Goal: Task Accomplishment & Management: Complete application form

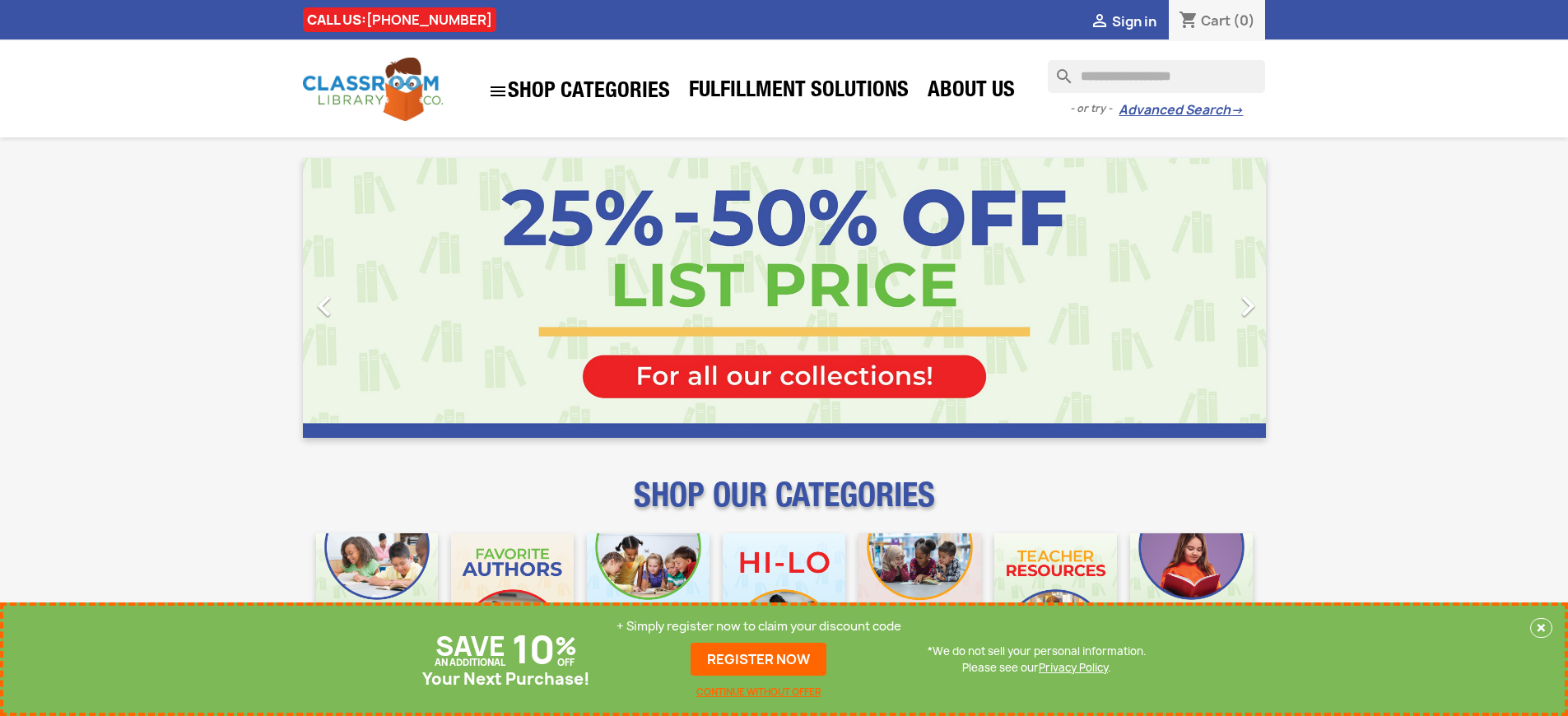
click at [763, 626] on p "+ Simply register now to claim your discount code" at bounding box center [759, 626] width 284 height 17
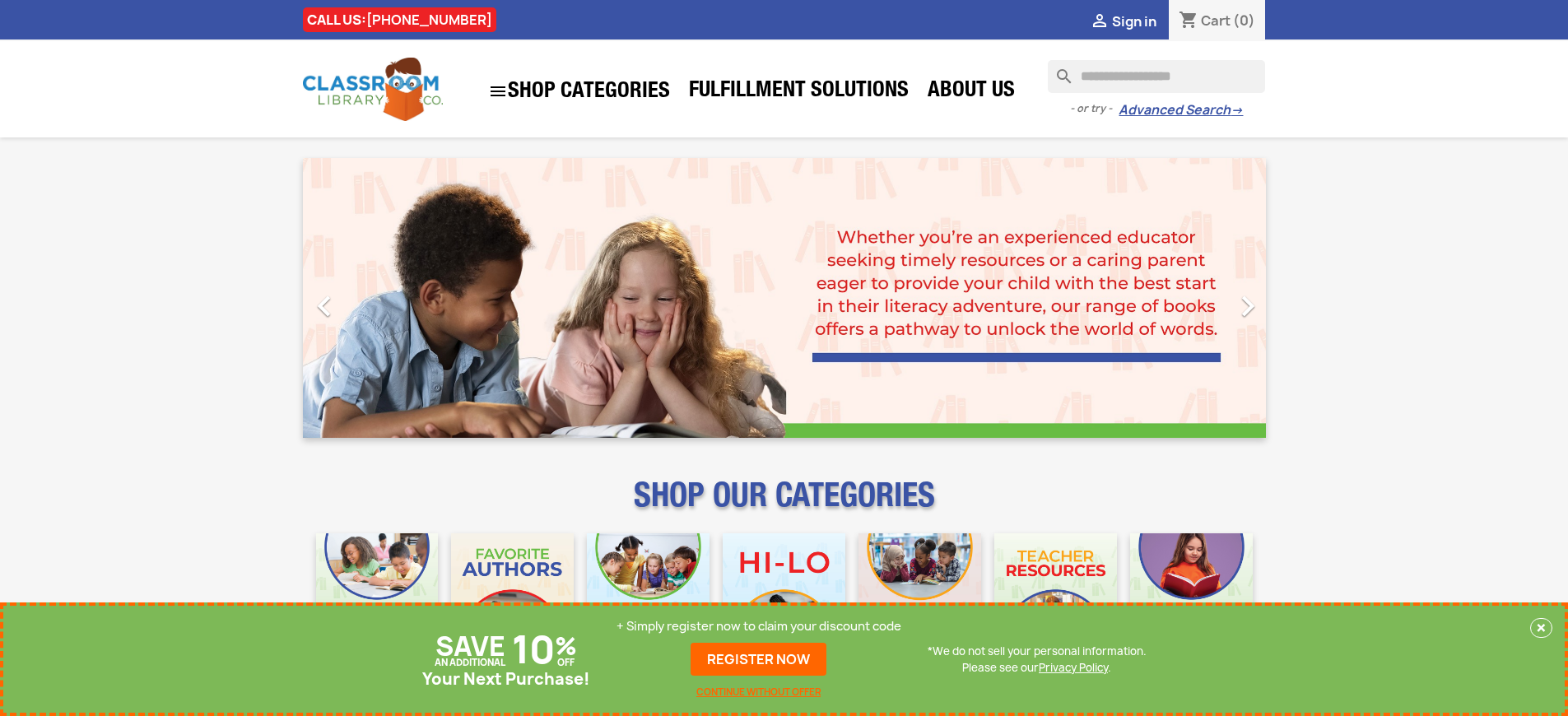
click at [763, 626] on p "+ Simply register now to claim your discount code" at bounding box center [759, 626] width 284 height 17
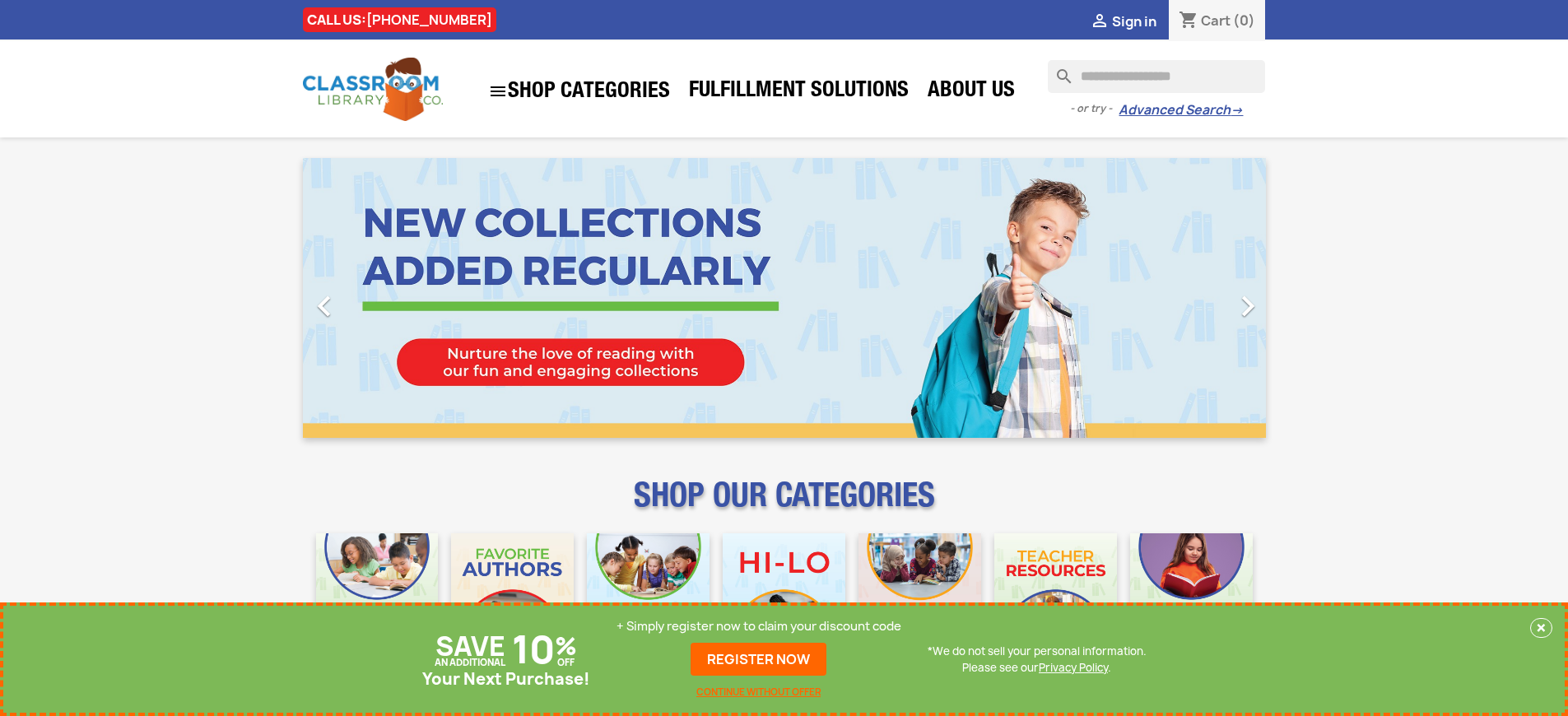
click at [763, 626] on p "+ Simply register now to claim your discount code" at bounding box center [759, 626] width 284 height 17
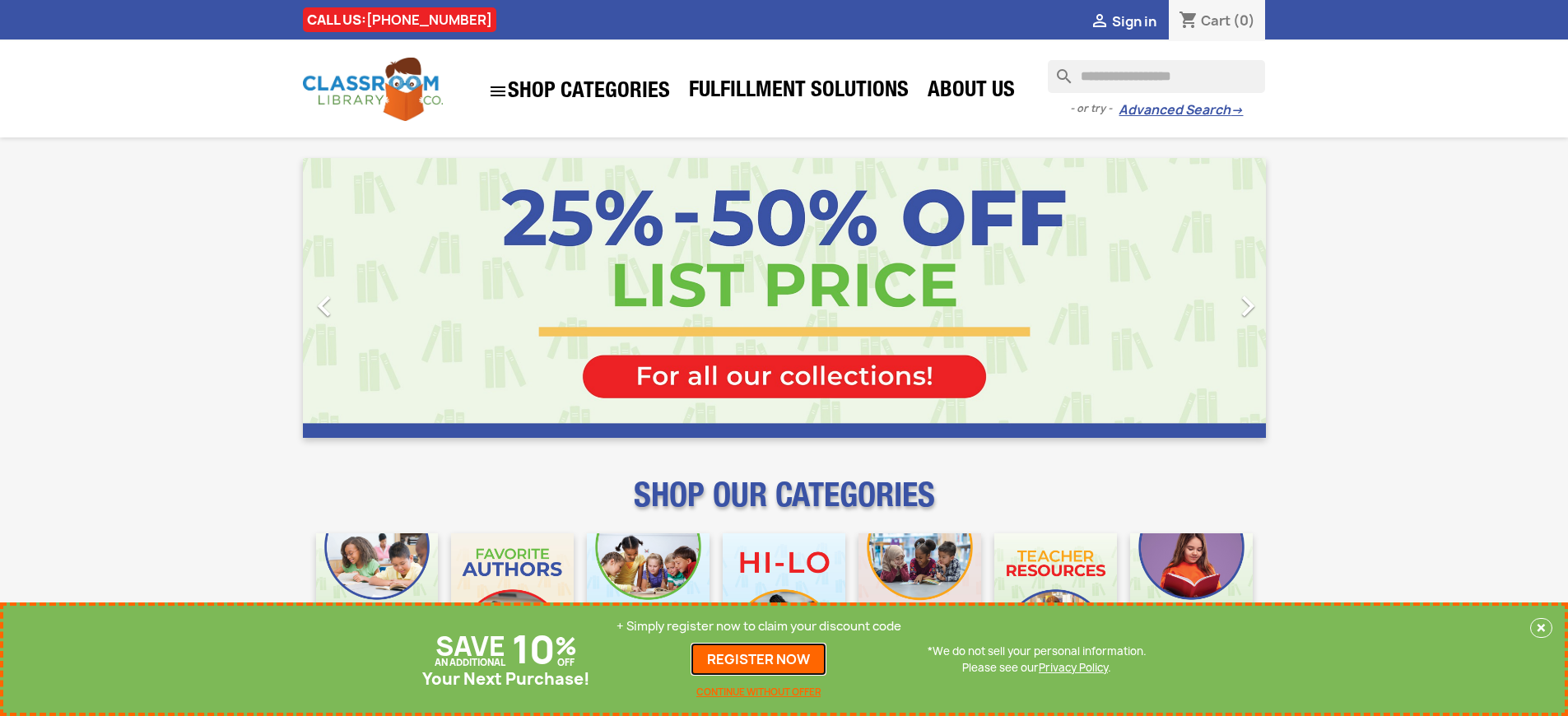
click at [763, 659] on link "REGISTER NOW" at bounding box center [759, 659] width 136 height 33
click at [763, 626] on p "+ Simply register now to claim your discount code" at bounding box center [759, 626] width 284 height 17
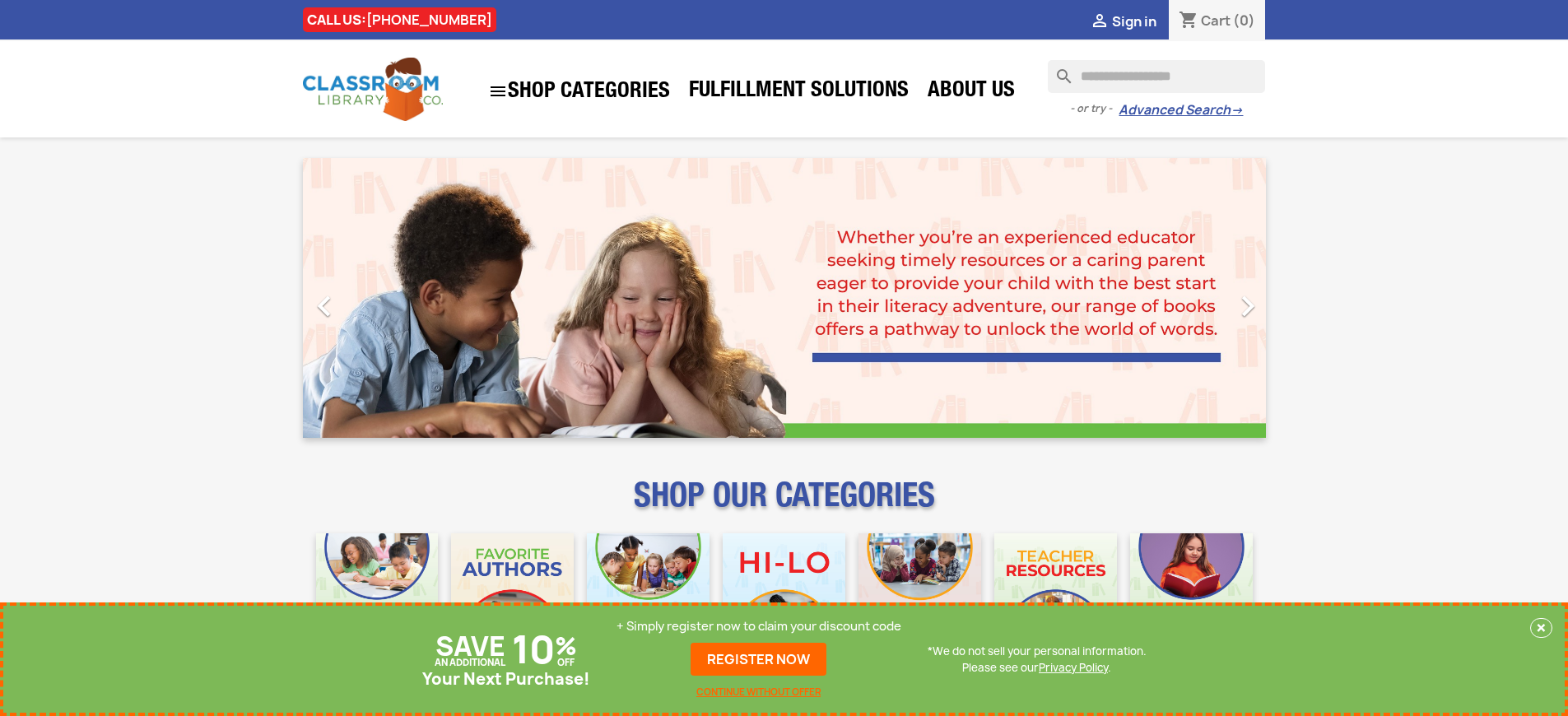
click at [763, 626] on p "+ Simply register now to claim your discount code" at bounding box center [759, 626] width 284 height 17
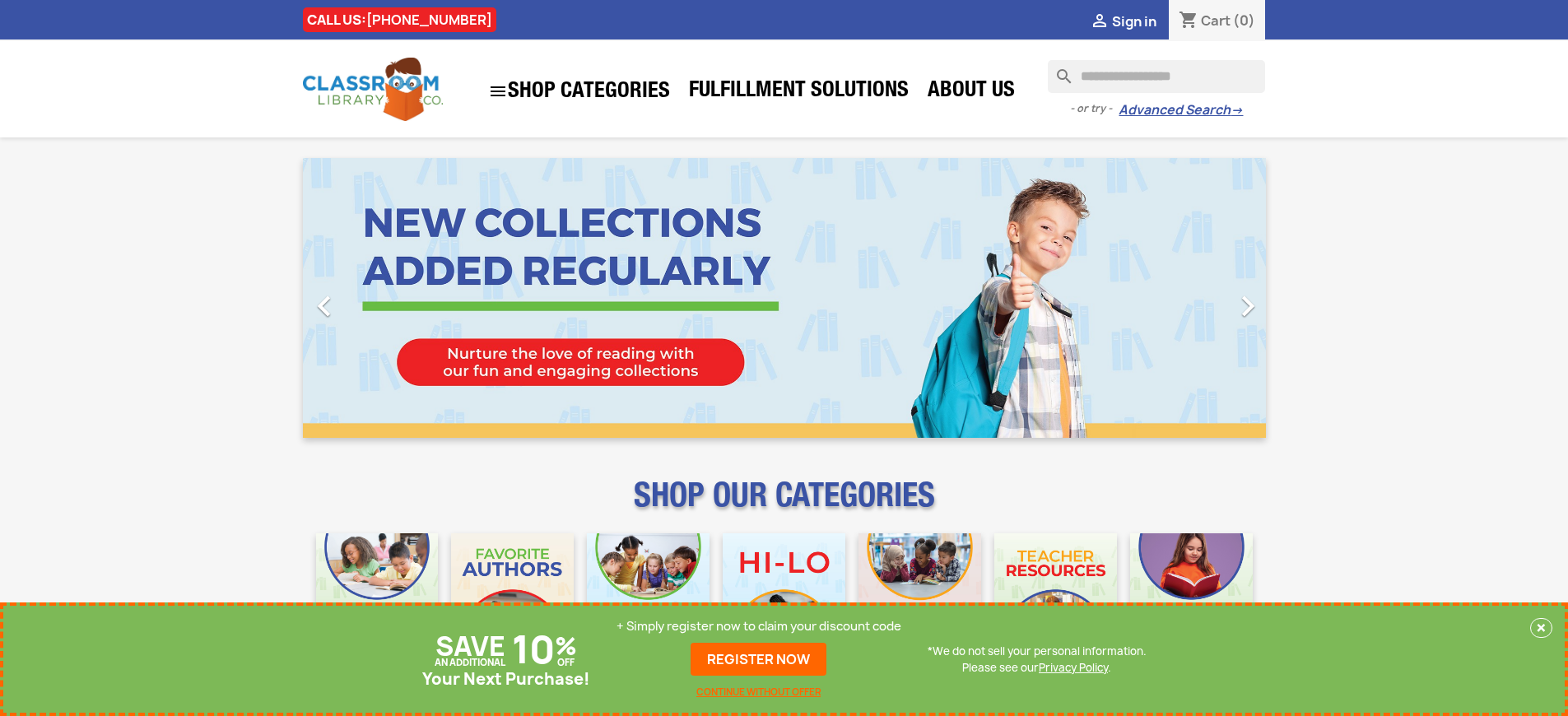
click at [763, 626] on p "+ Simply register now to claim your discount code" at bounding box center [759, 626] width 284 height 17
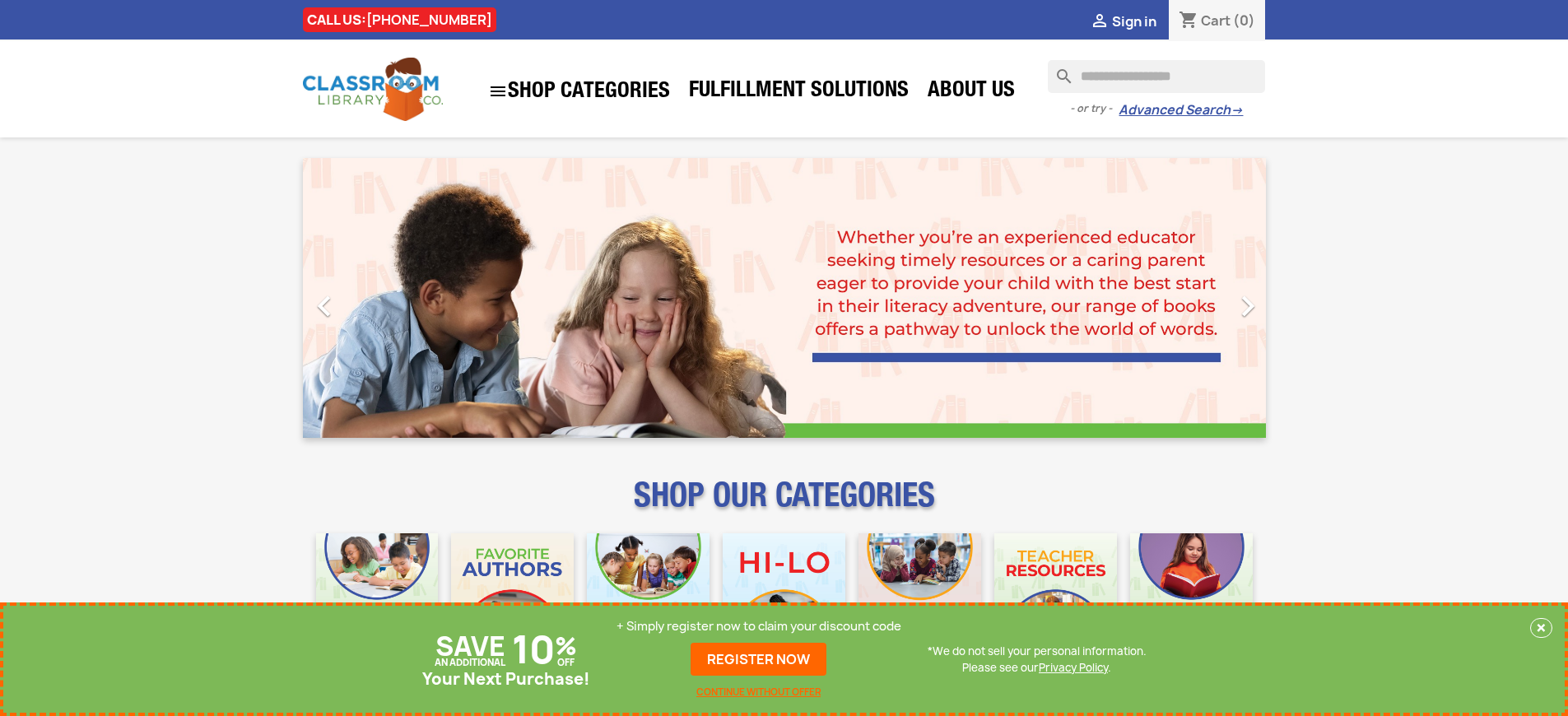
click at [763, 626] on p "+ Simply register now to claim your discount code" at bounding box center [759, 626] width 284 height 17
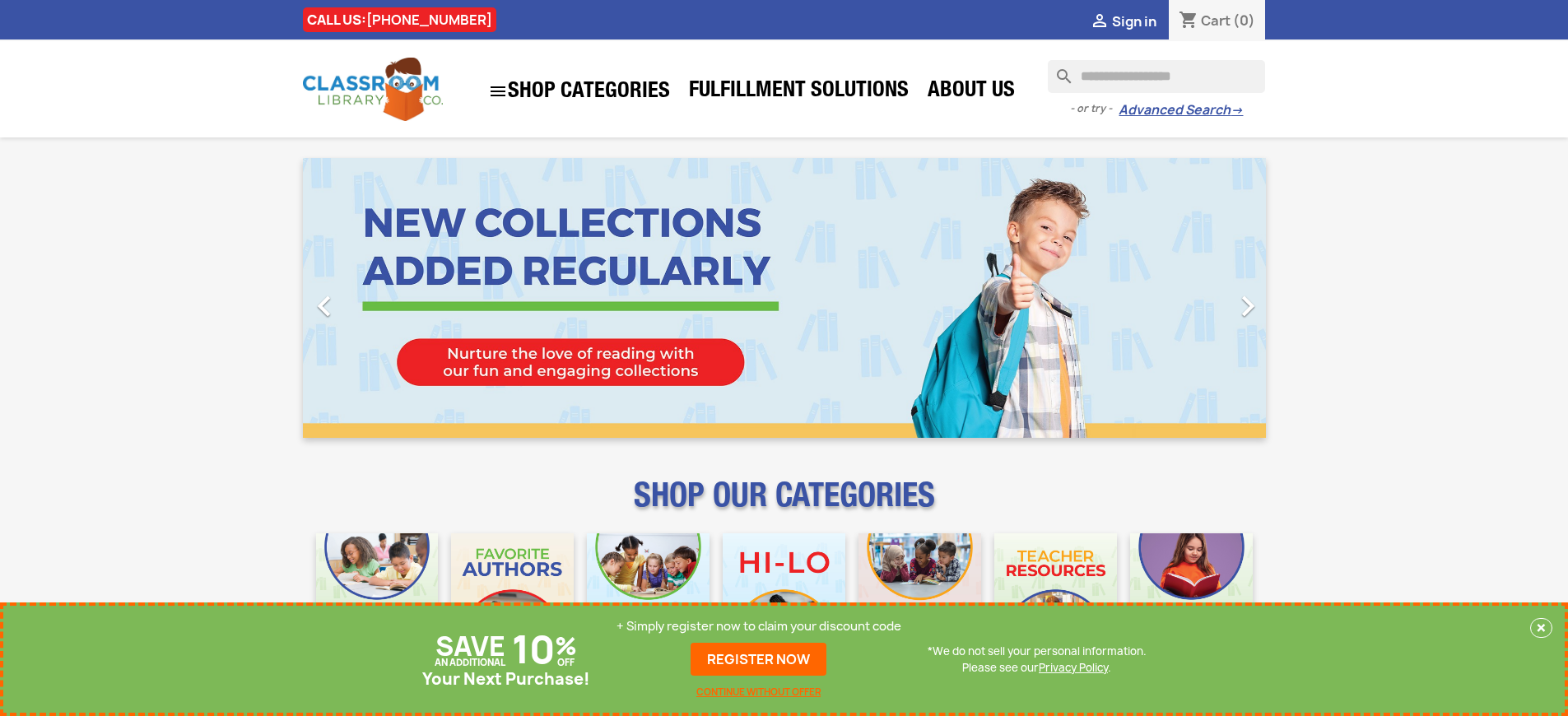
click at [763, 626] on p "+ Simply register now to claim your discount code" at bounding box center [759, 626] width 284 height 17
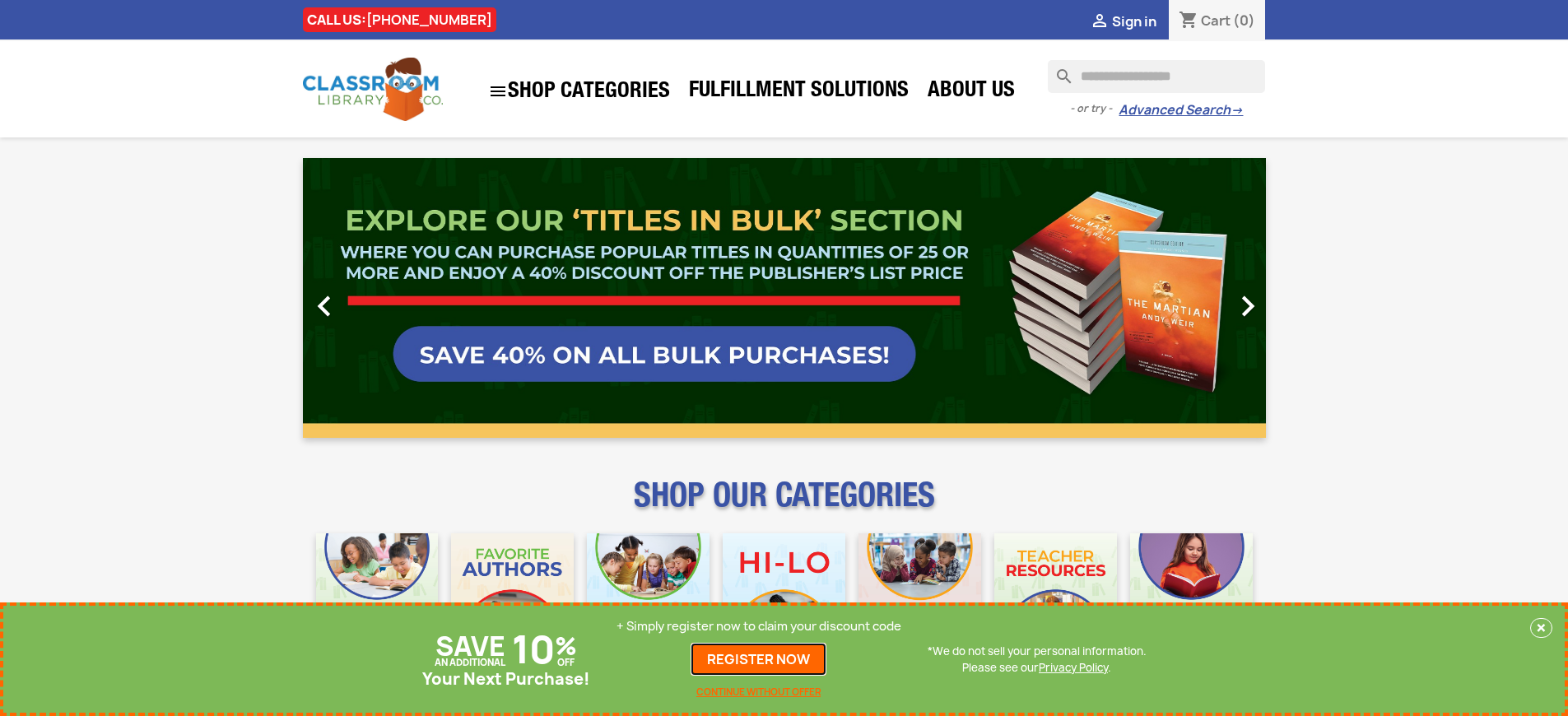
click at [763, 659] on link "REGISTER NOW" at bounding box center [759, 659] width 136 height 33
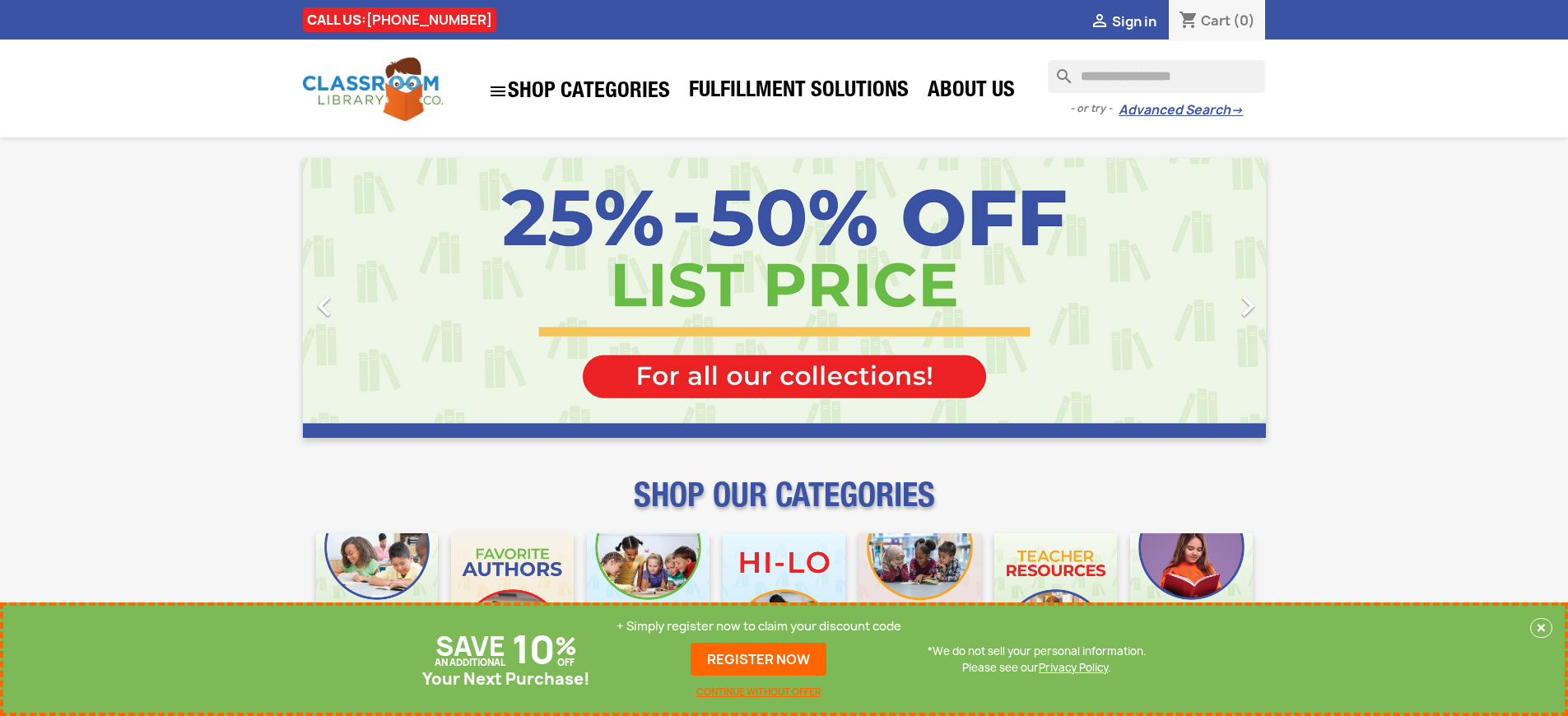
click at [763, 626] on p "+ Simply register now to claim your discount code" at bounding box center [759, 626] width 284 height 17
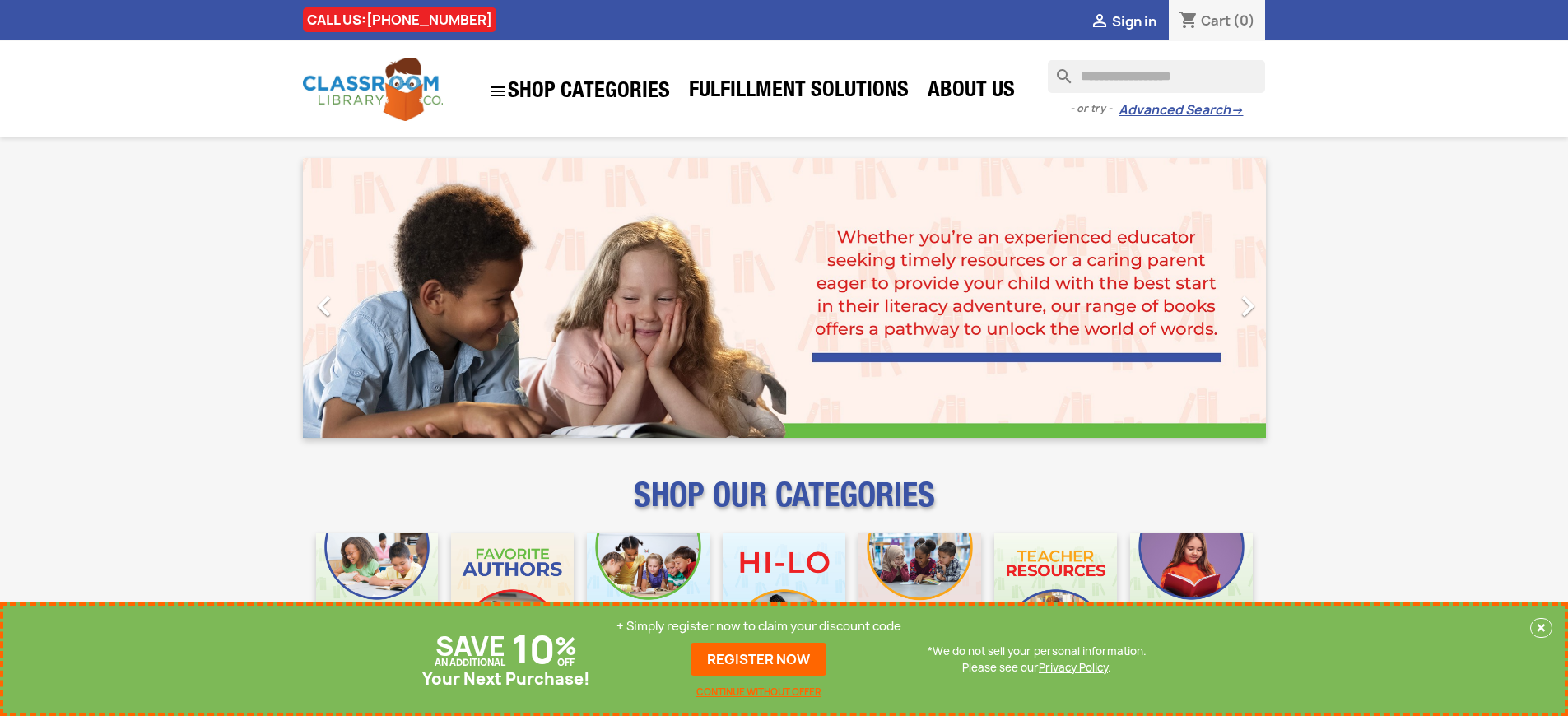
click at [763, 626] on p "+ Simply register now to claim your discount code" at bounding box center [759, 626] width 284 height 17
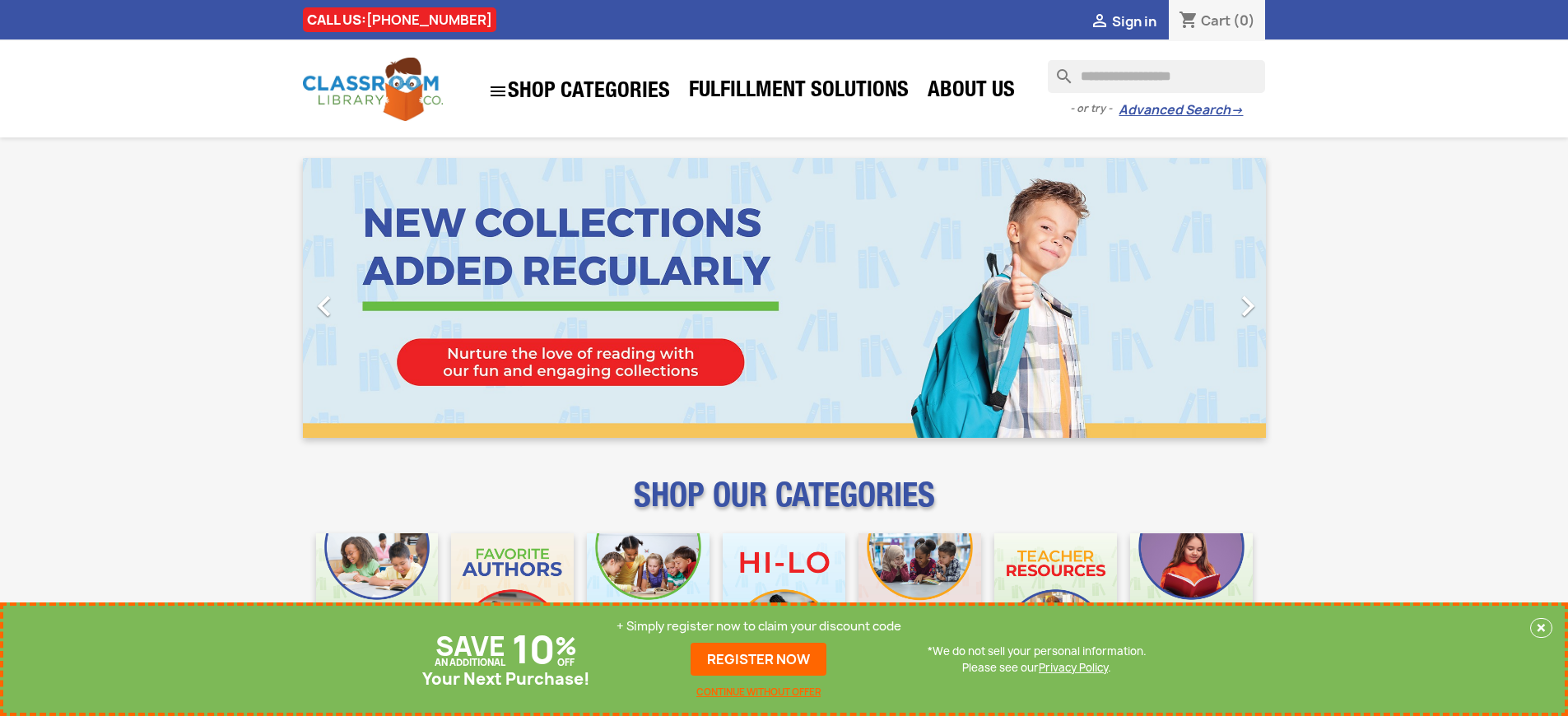
click at [763, 626] on p "+ Simply register now to claim your discount code" at bounding box center [759, 626] width 284 height 17
click at [763, 659] on link "REGISTER NOW" at bounding box center [759, 659] width 136 height 33
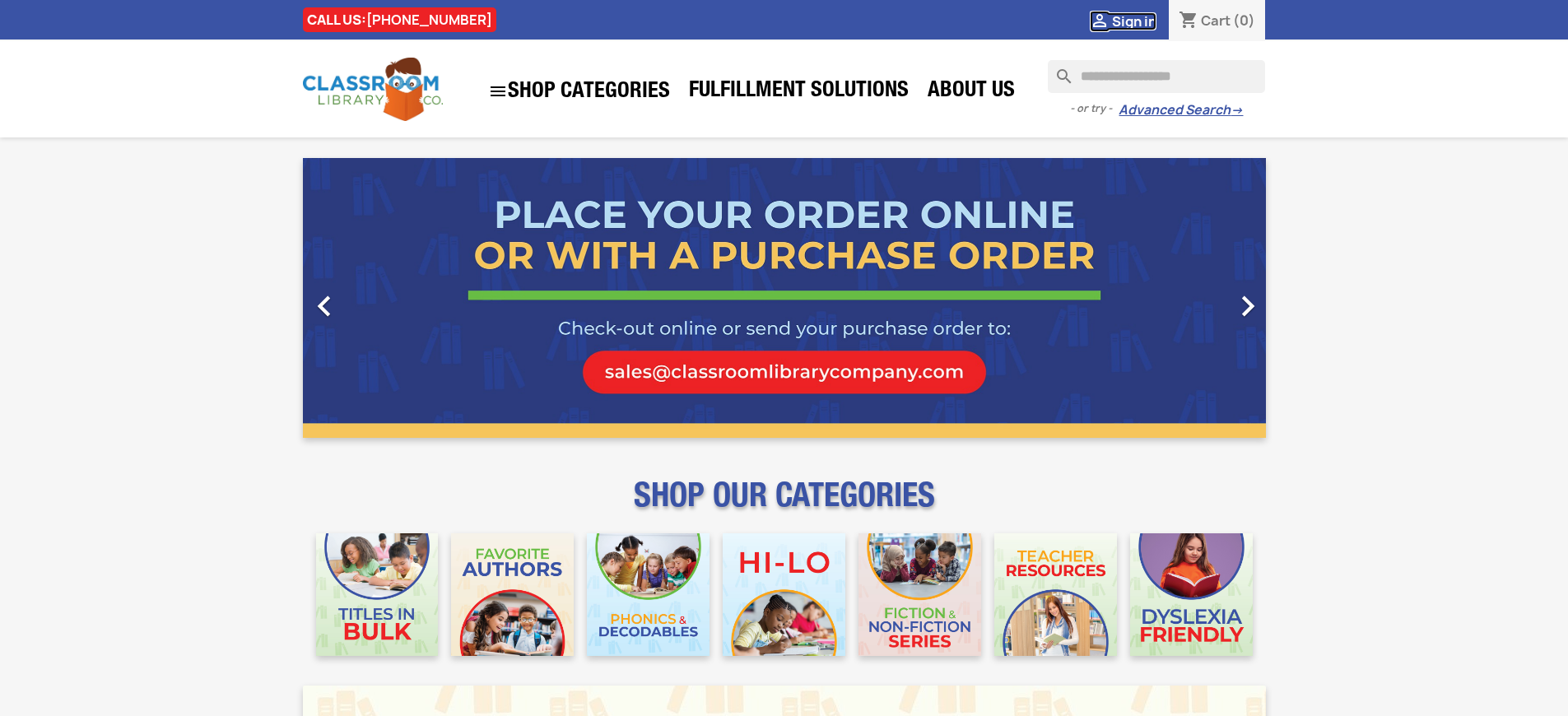
click at [1142, 20] on span "Sign in" at bounding box center [1135, 21] width 44 height 19
